Goal: Book appointment/travel/reservation

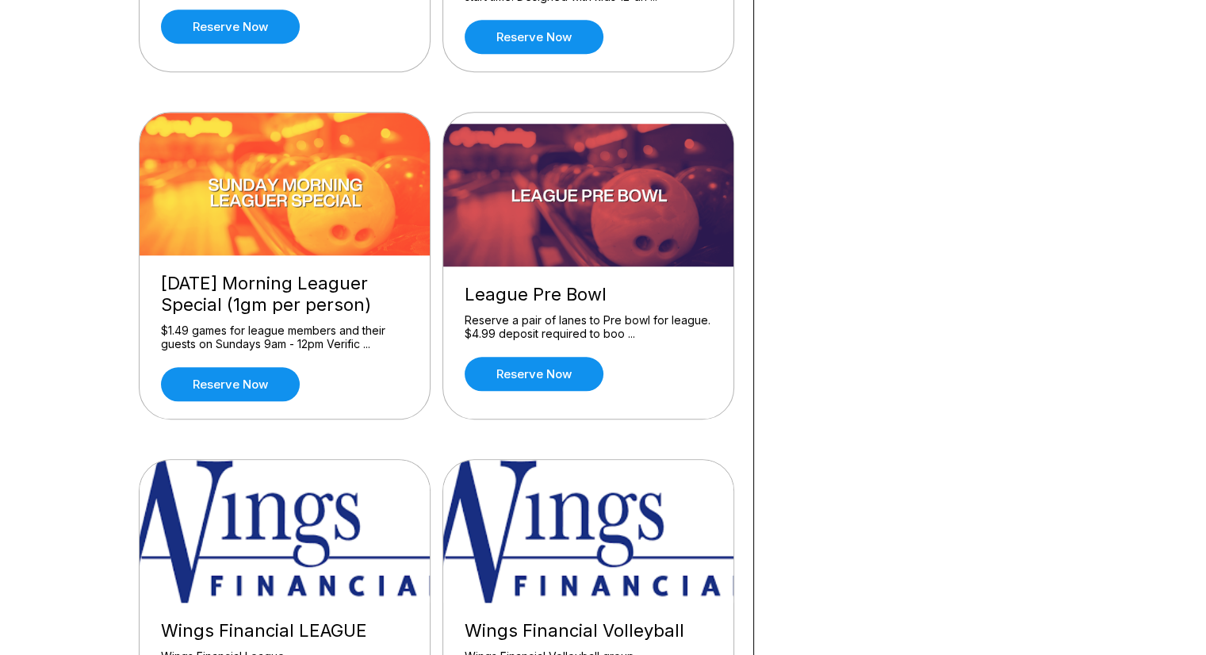
scroll to position [1427, 0]
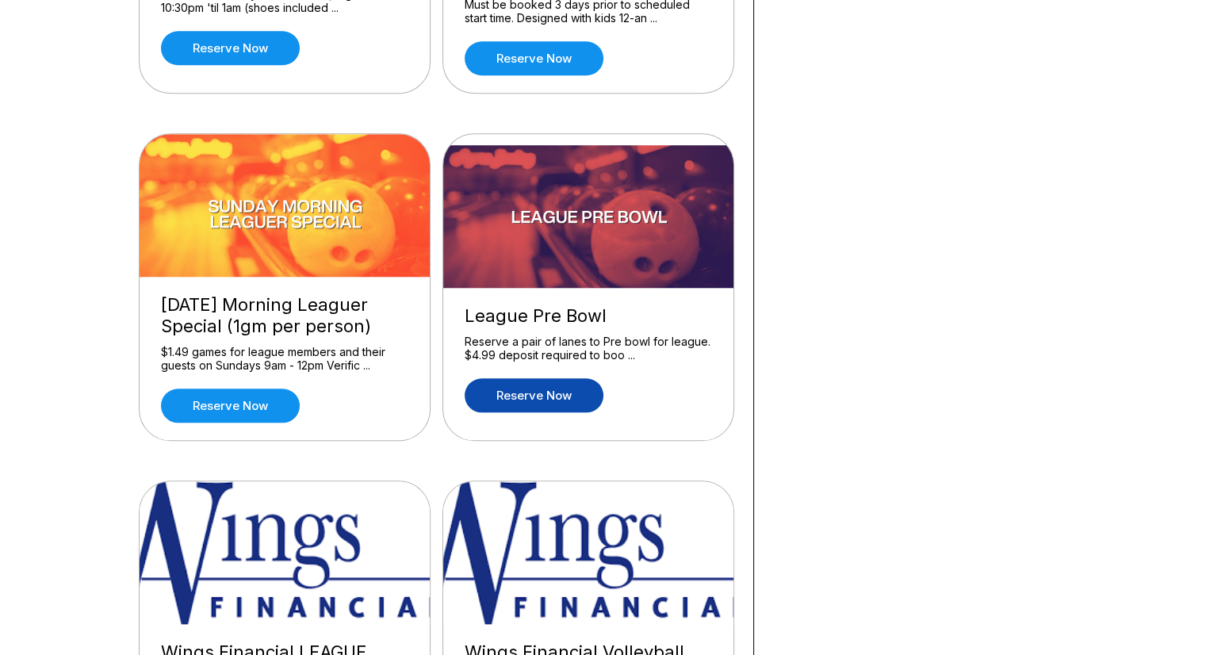
click at [508, 387] on link "Reserve now" at bounding box center [534, 395] width 139 height 34
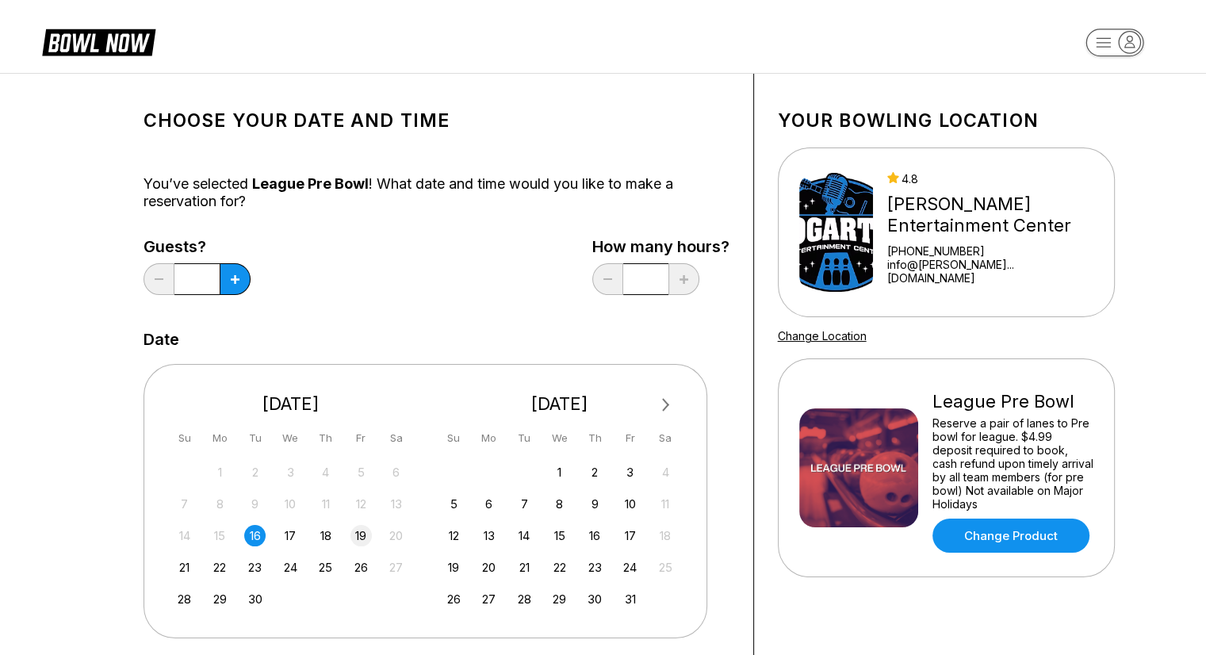
click at [364, 537] on div "19" at bounding box center [361, 535] width 21 height 21
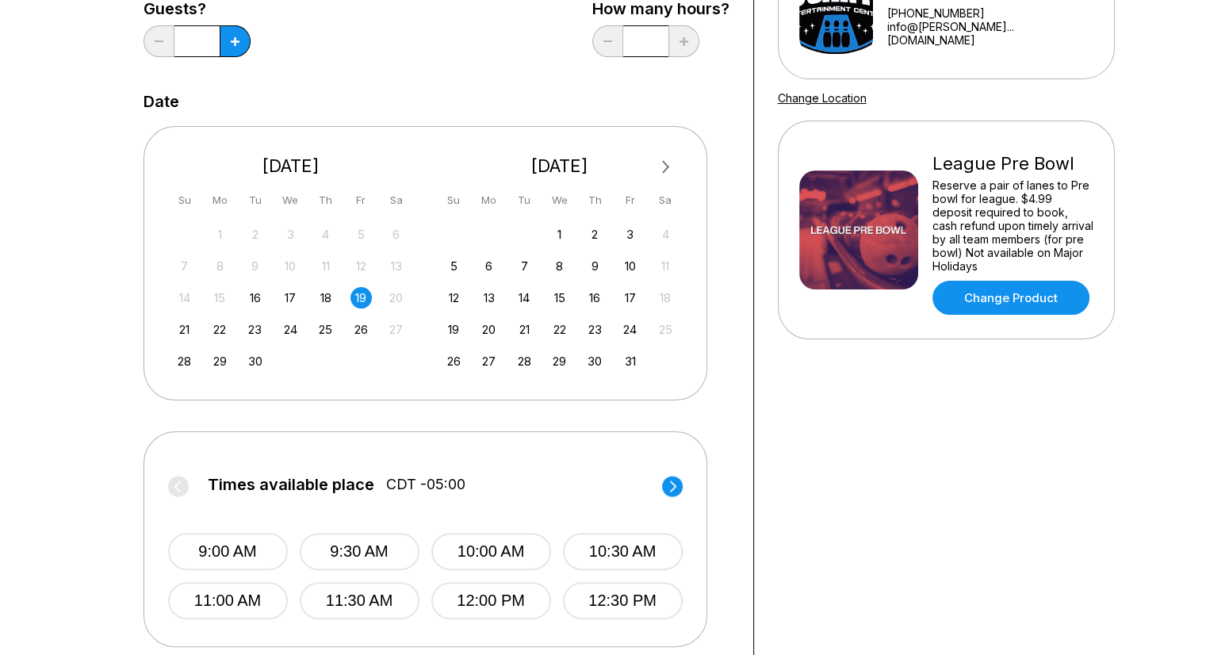
scroll to position [317, 0]
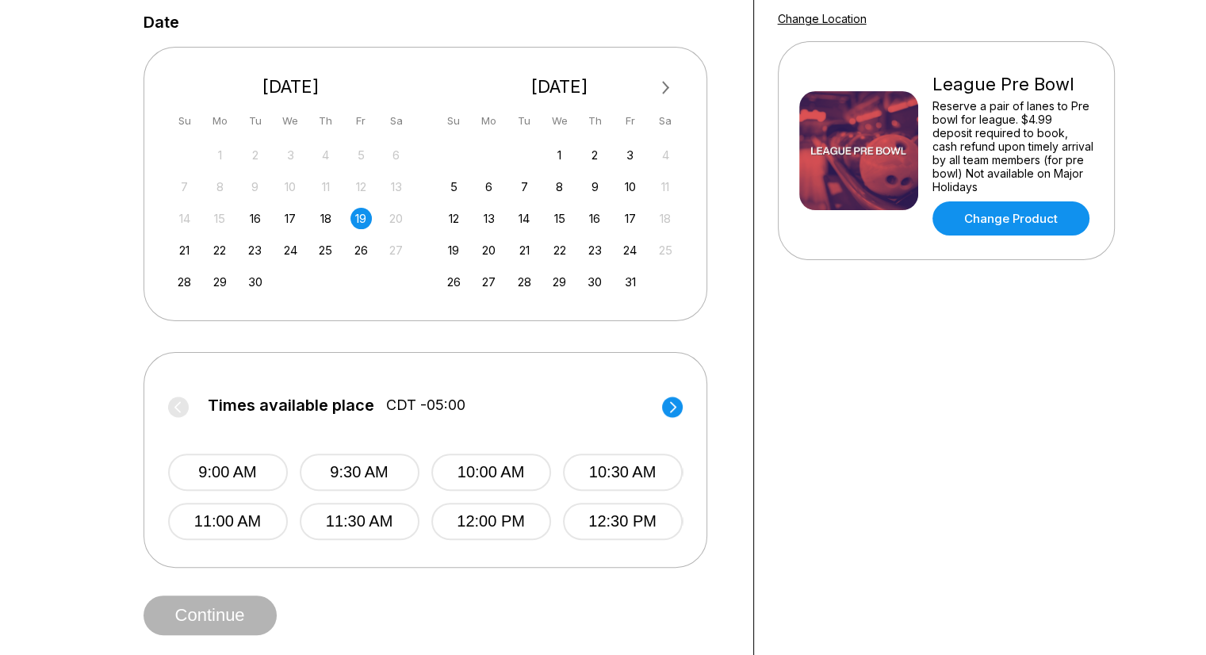
click at [672, 404] on circle at bounding box center [672, 407] width 21 height 21
click at [347, 471] on button "1:30 PM" at bounding box center [360, 472] width 120 height 37
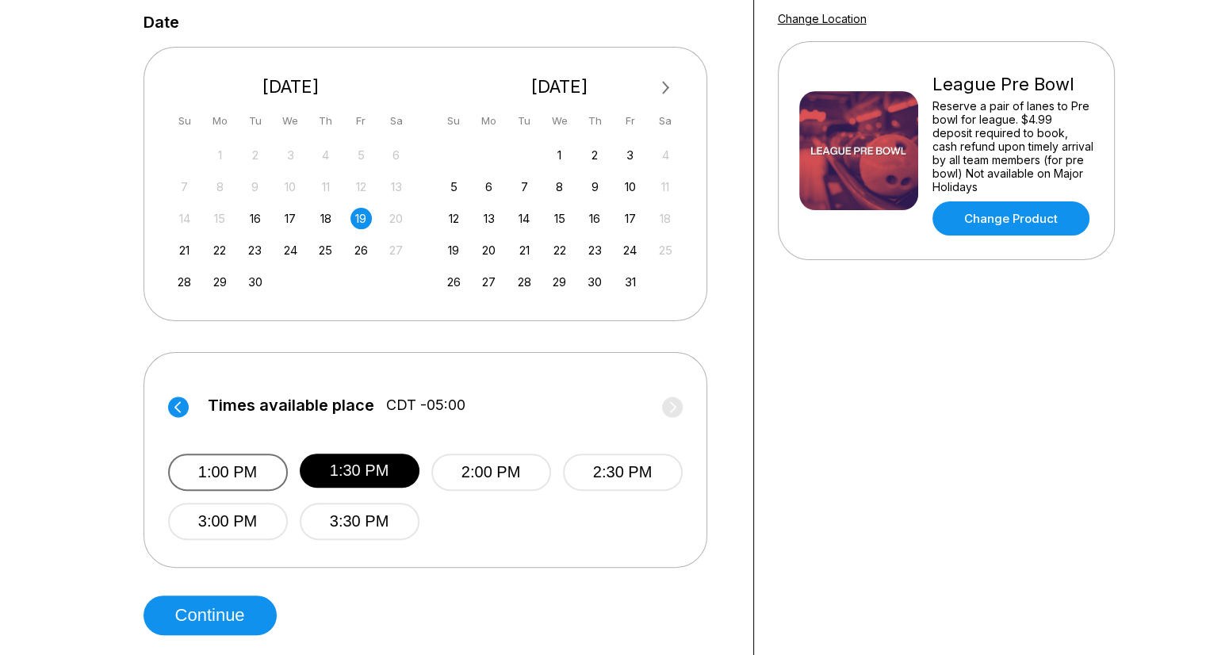
click at [216, 480] on button "1:00 PM" at bounding box center [228, 472] width 120 height 37
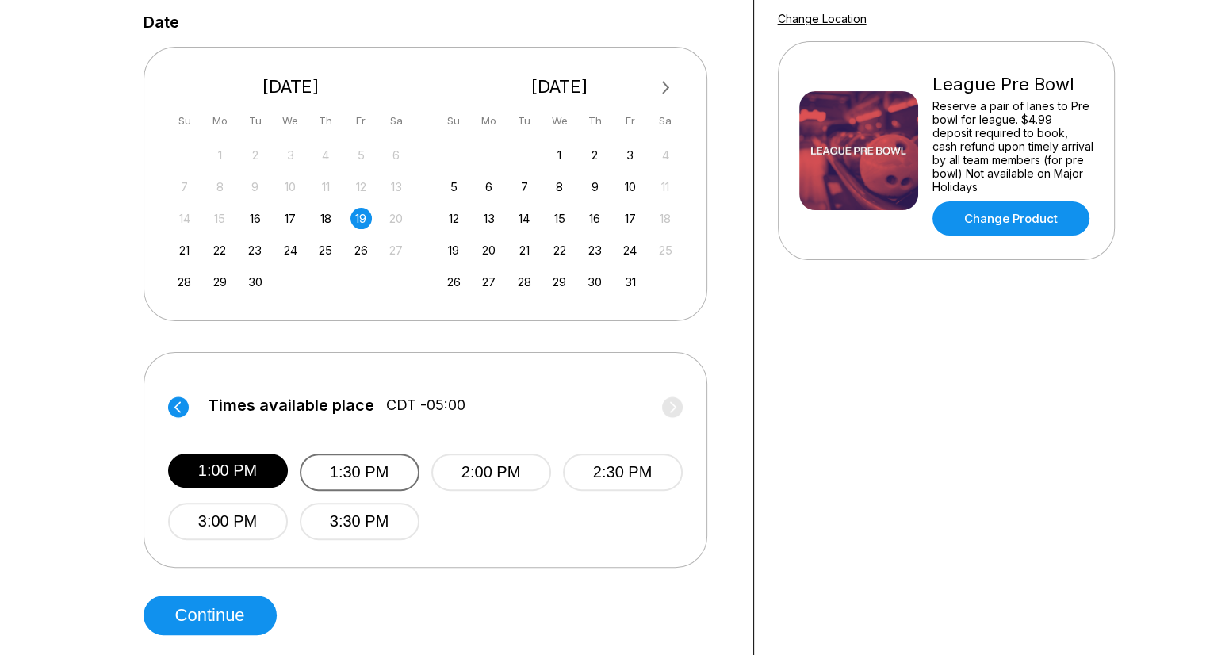
click at [366, 472] on button "1:30 PM" at bounding box center [360, 472] width 120 height 37
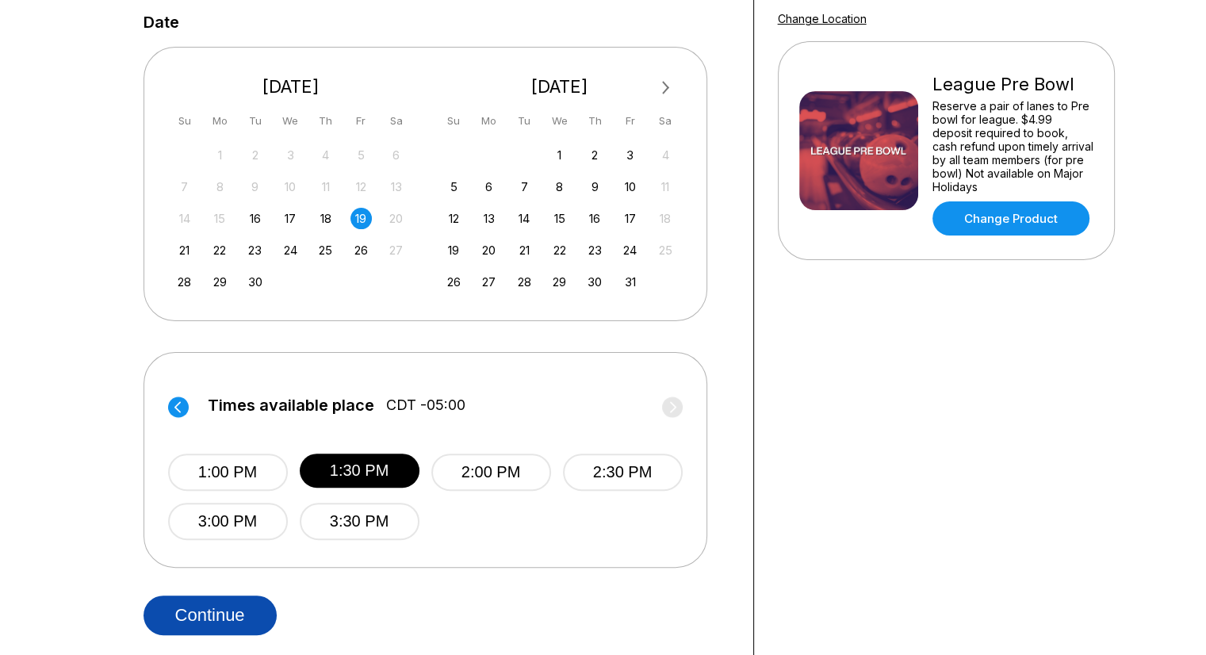
click at [190, 616] on button "Continue" at bounding box center [210, 616] width 133 height 40
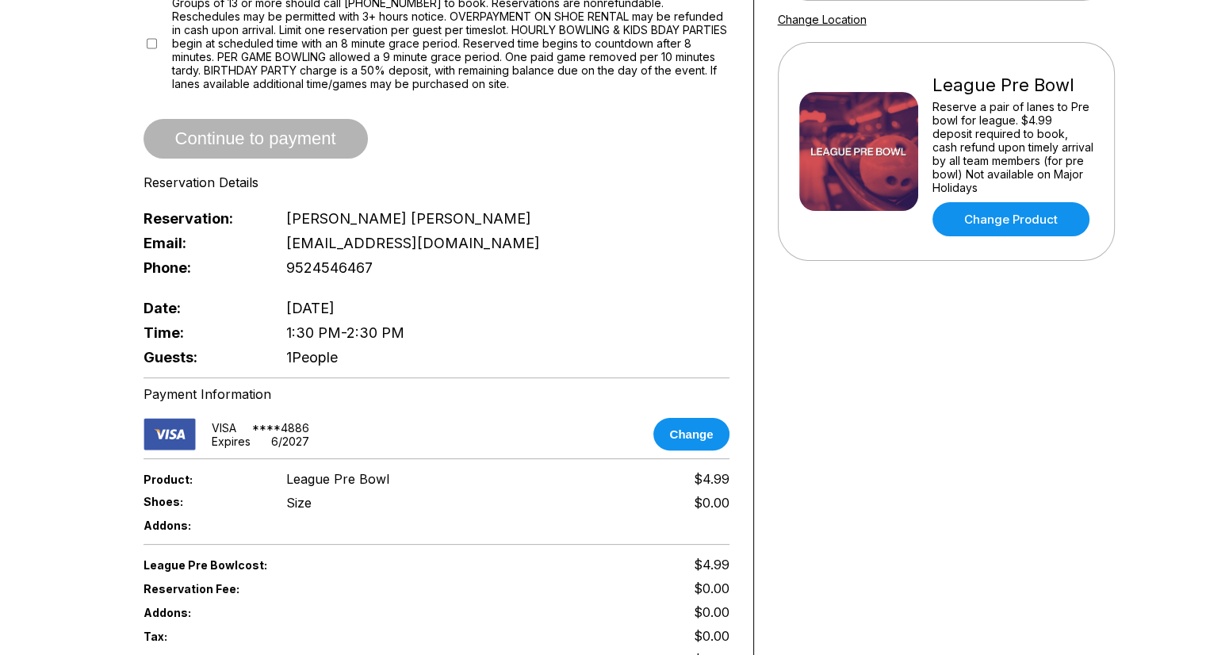
scroll to position [317, 0]
drag, startPoint x: 89, startPoint y: 548, endPoint x: 78, endPoint y: 578, distance: 32.1
click at [78, 578] on div "Reservation slot expires in 09:53 Reservation Summary You’re so close! To final…" at bounding box center [603, 282] width 1206 height 1052
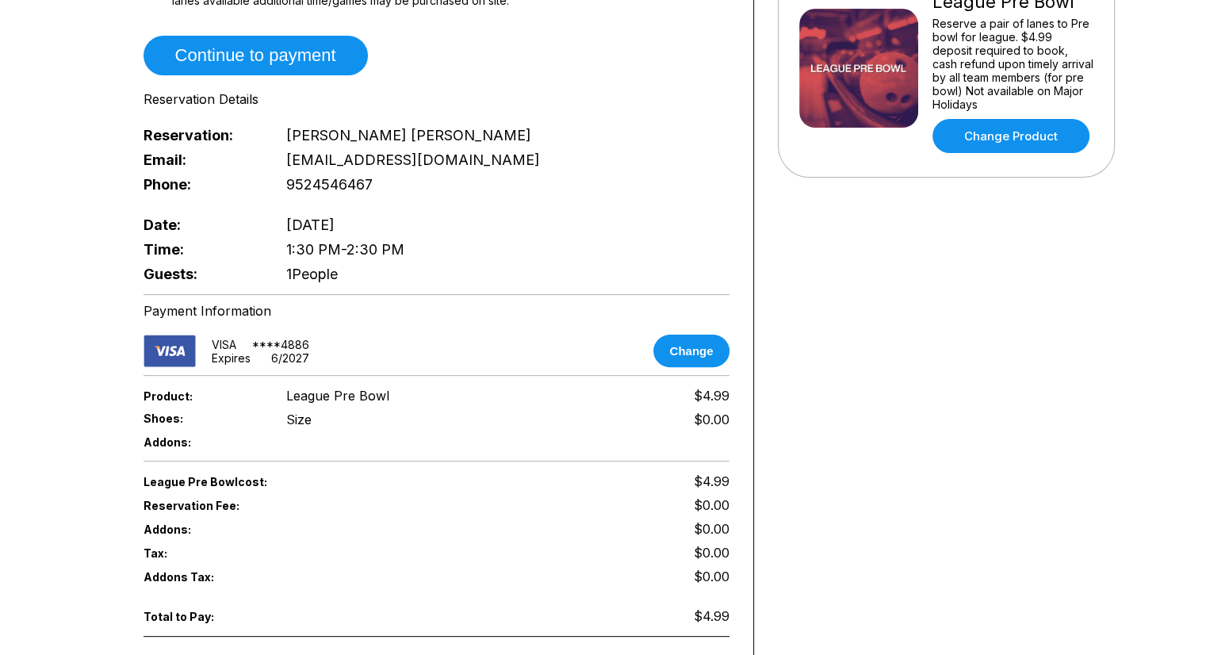
scroll to position [476, 0]
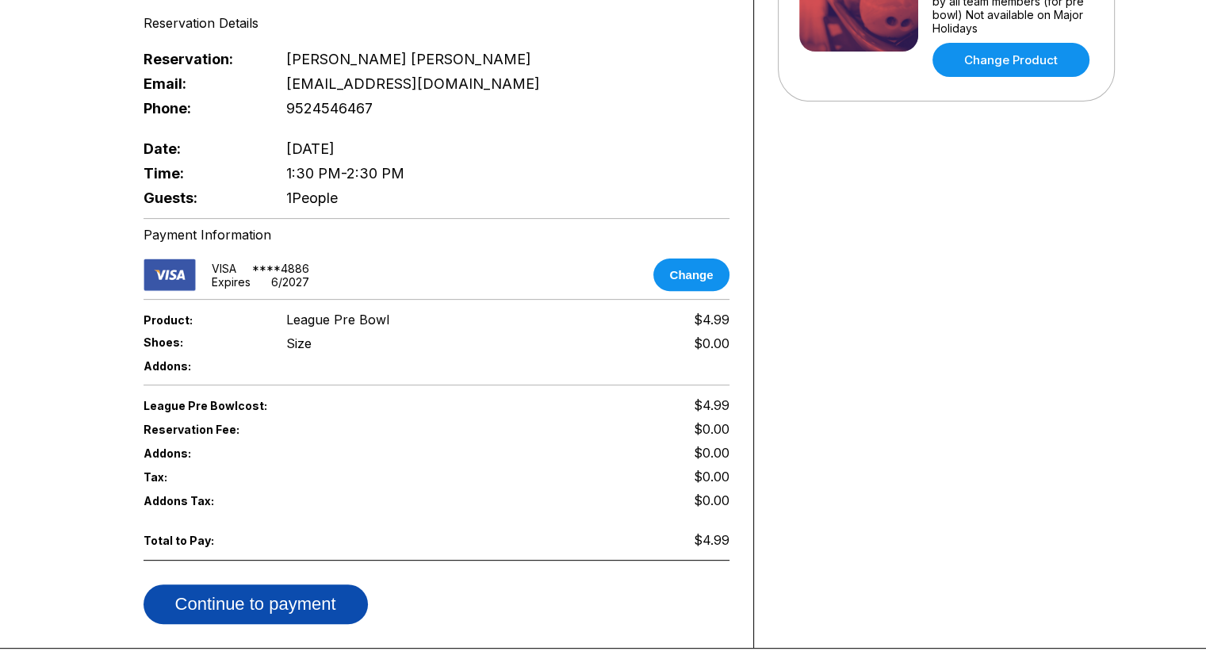
click at [277, 584] on button "Continue to payment" at bounding box center [256, 604] width 224 height 40
